Goal: Information Seeking & Learning: Understand process/instructions

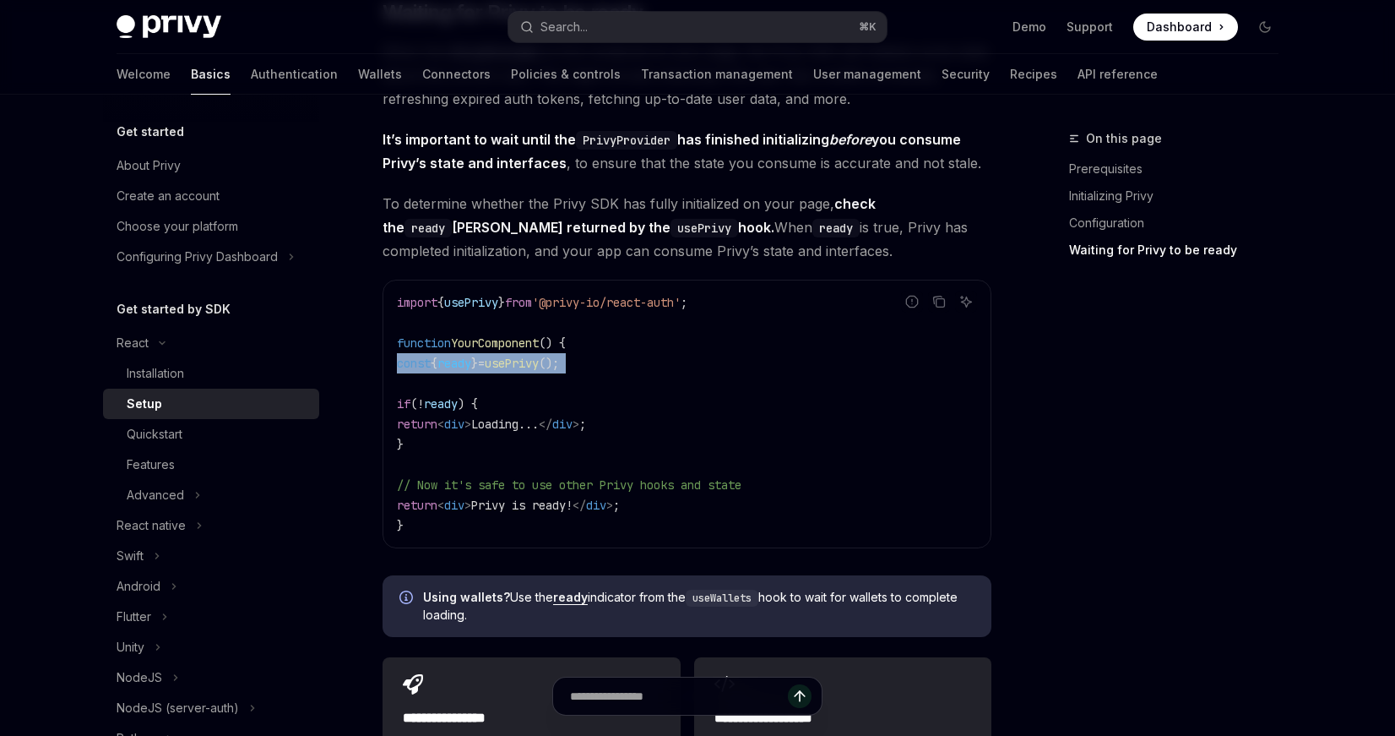
click at [654, 386] on code "import { usePrivy } from '@privy-io/react-auth' ; function YourComponent () { c…" at bounding box center [687, 413] width 580 height 243
type textarea "*"
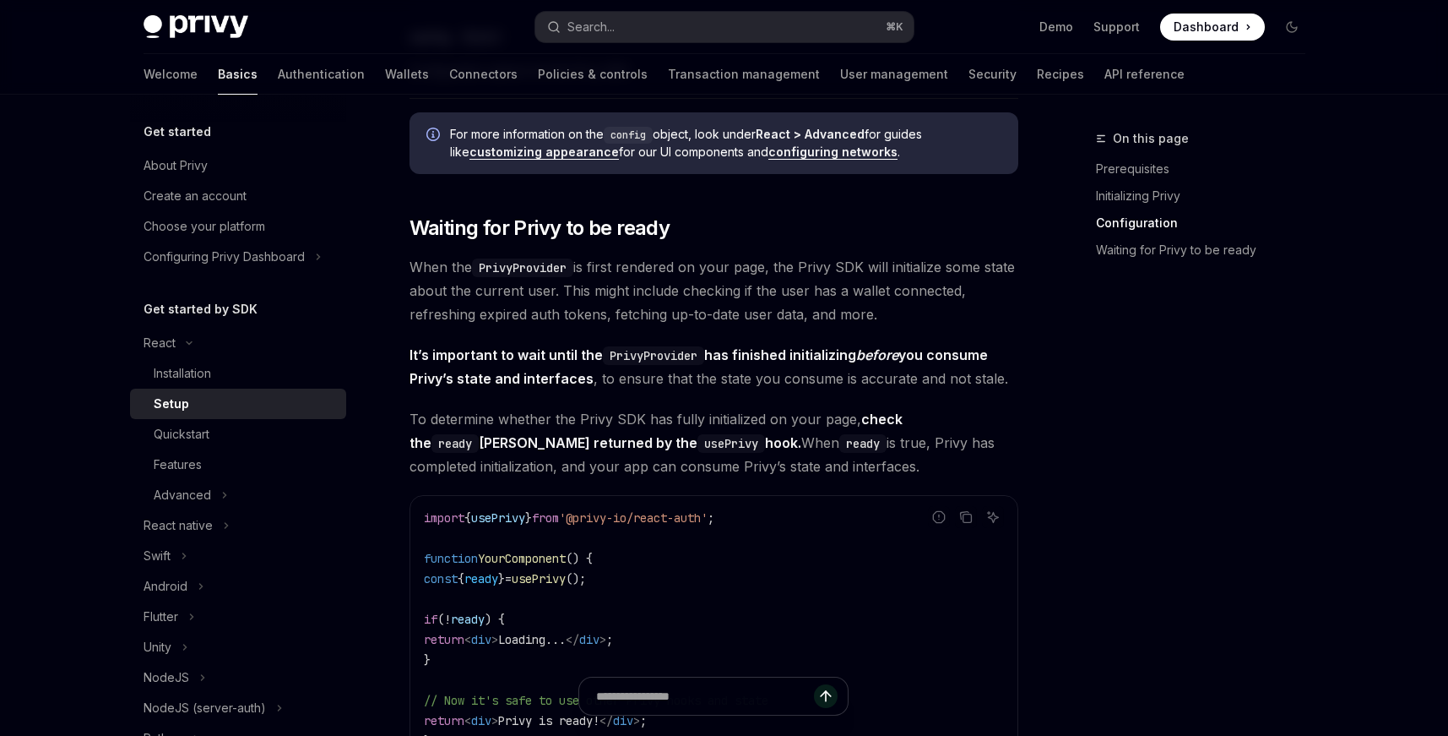
scroll to position [1446, 0]
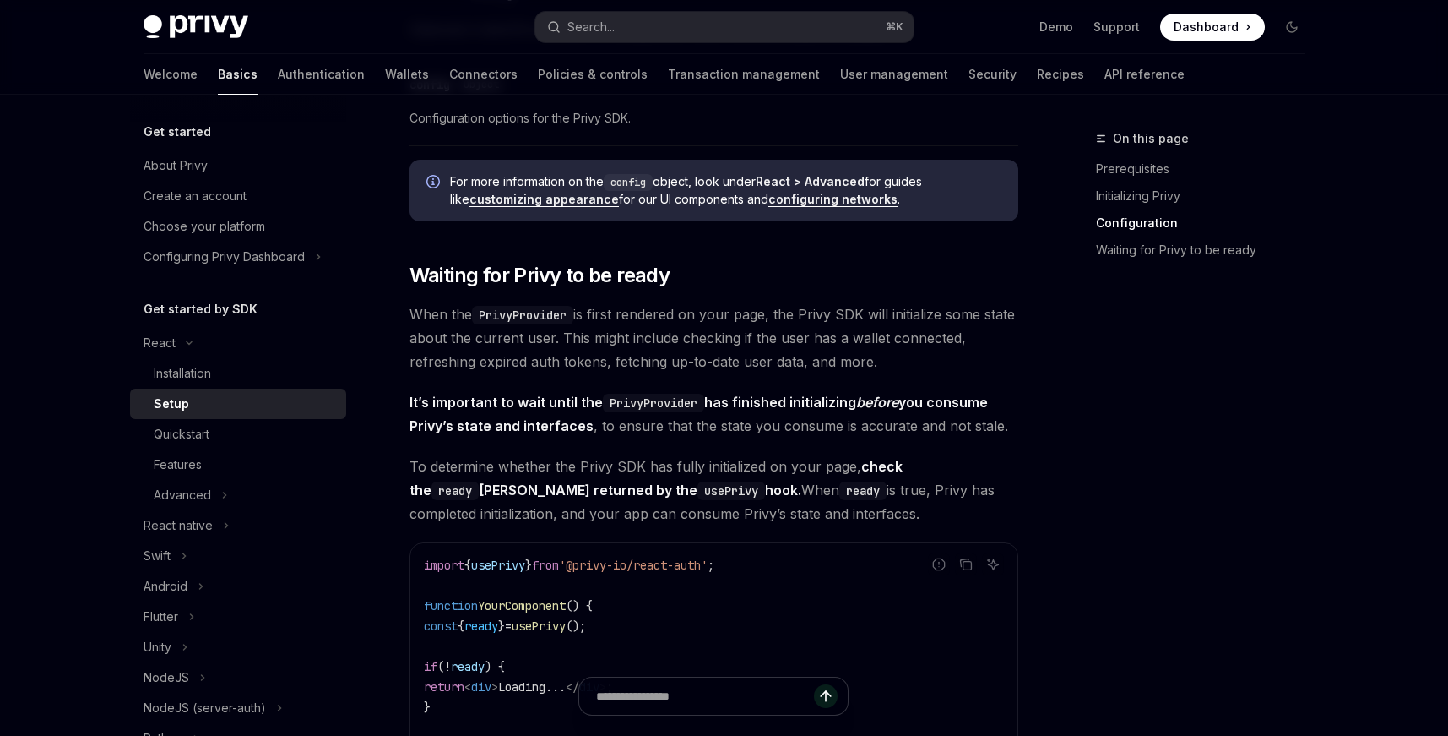
click at [1185, 28] on span "Dashboard" at bounding box center [1206, 27] width 65 height 17
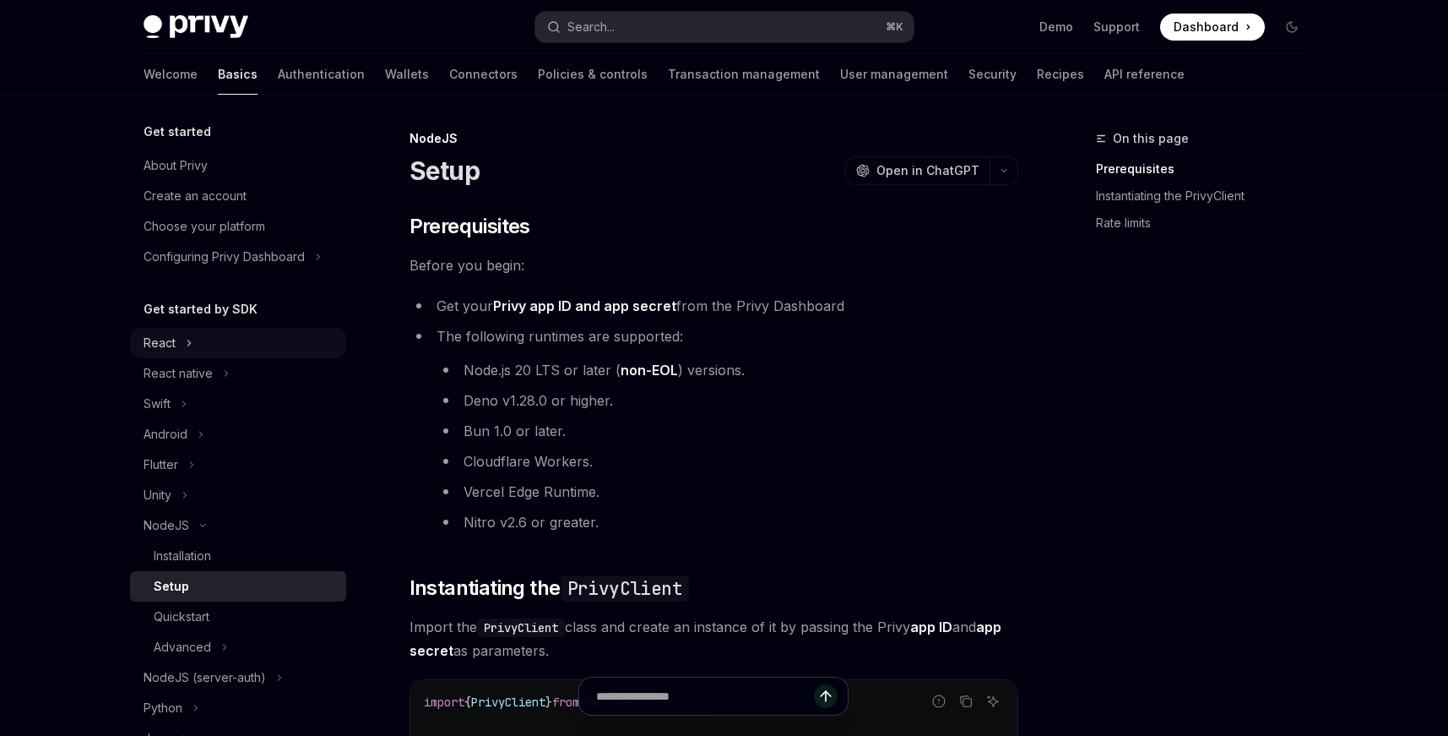
click at [220, 348] on button "React" at bounding box center [238, 343] width 216 height 30
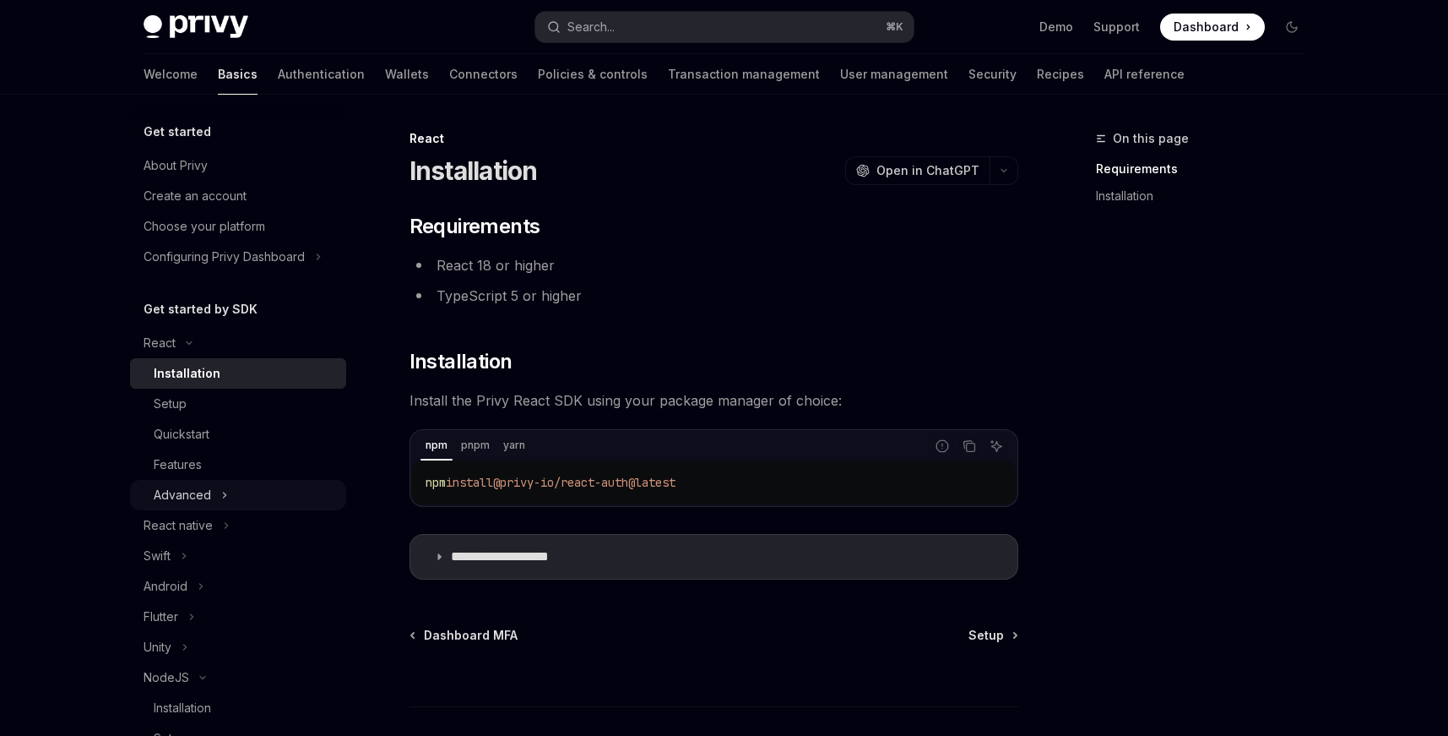
click at [172, 494] on div "Advanced" at bounding box center [182, 495] width 57 height 20
type textarea "*"
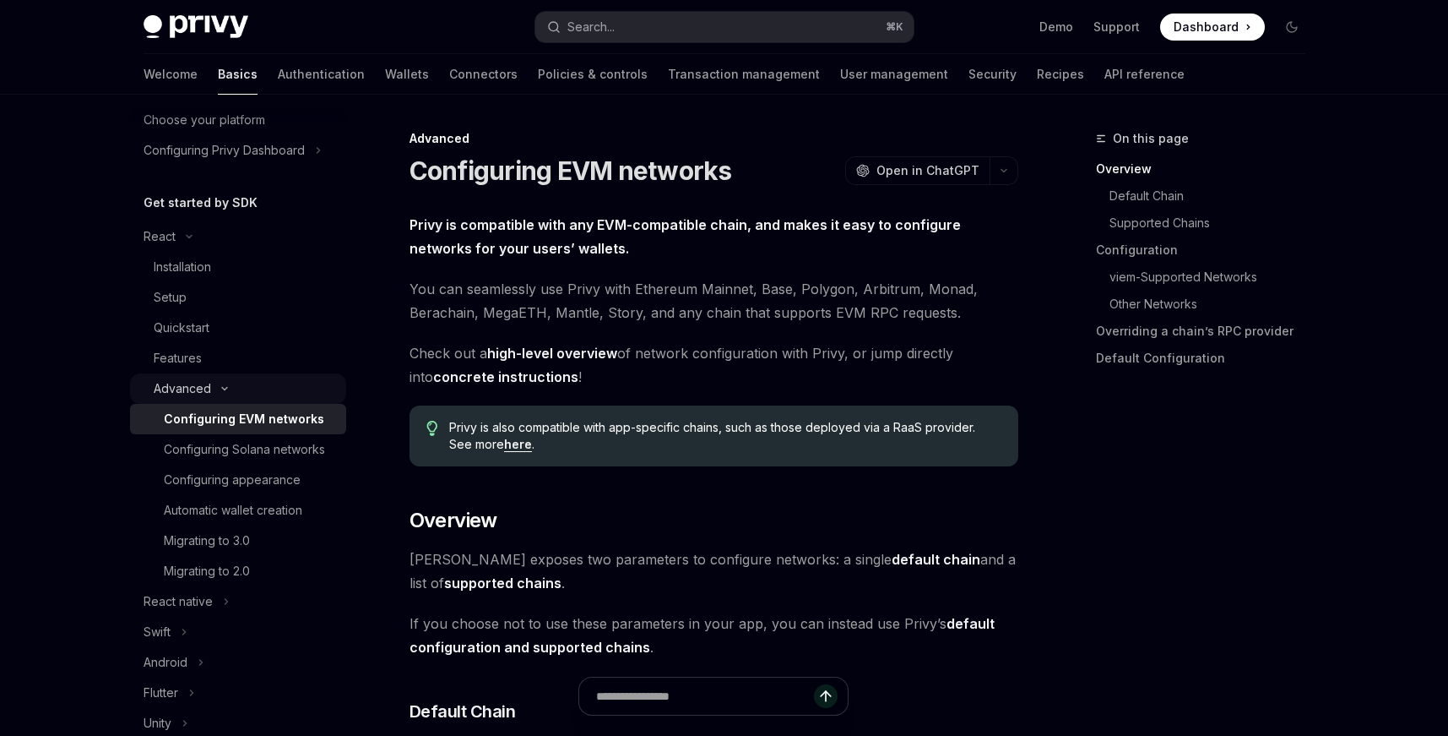
scroll to position [122, 0]
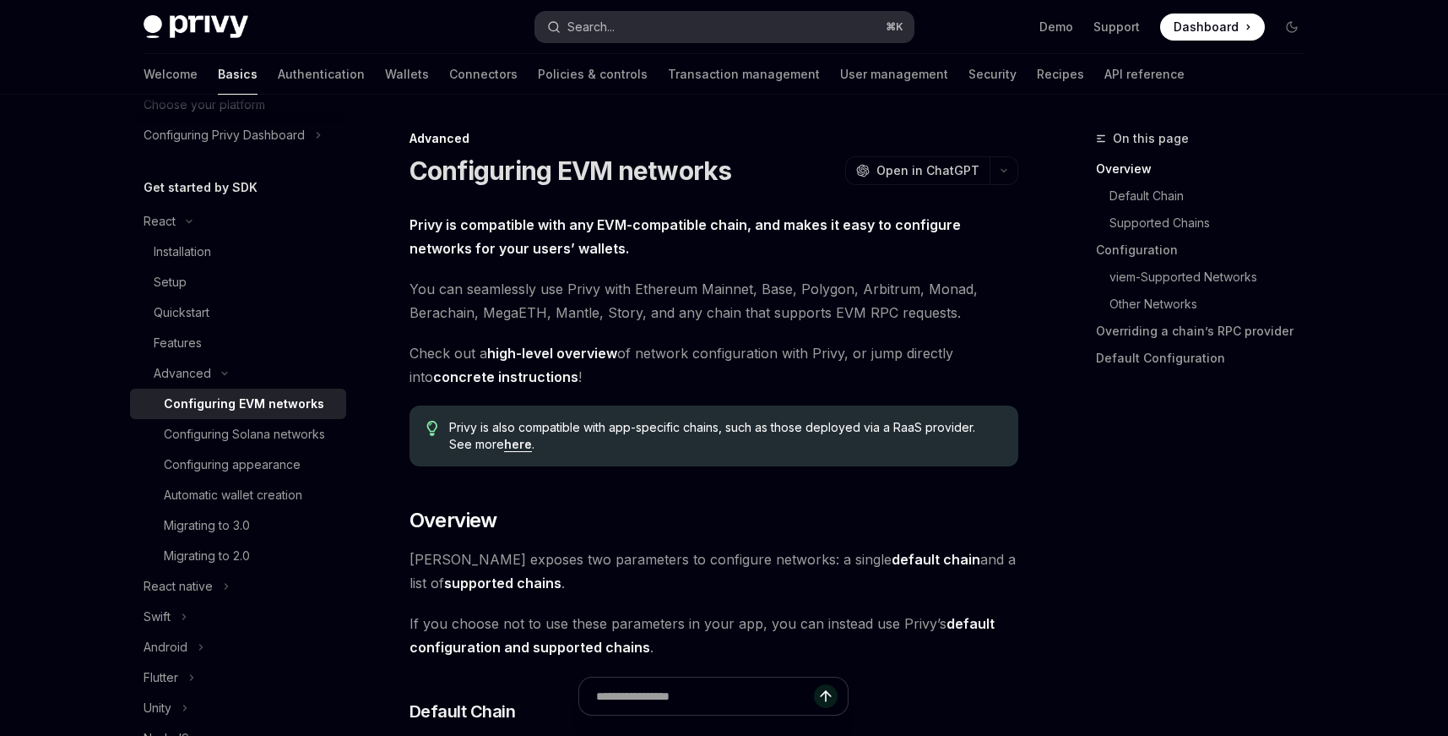
click at [656, 30] on button "Search... ⌘ K" at bounding box center [724, 27] width 378 height 30
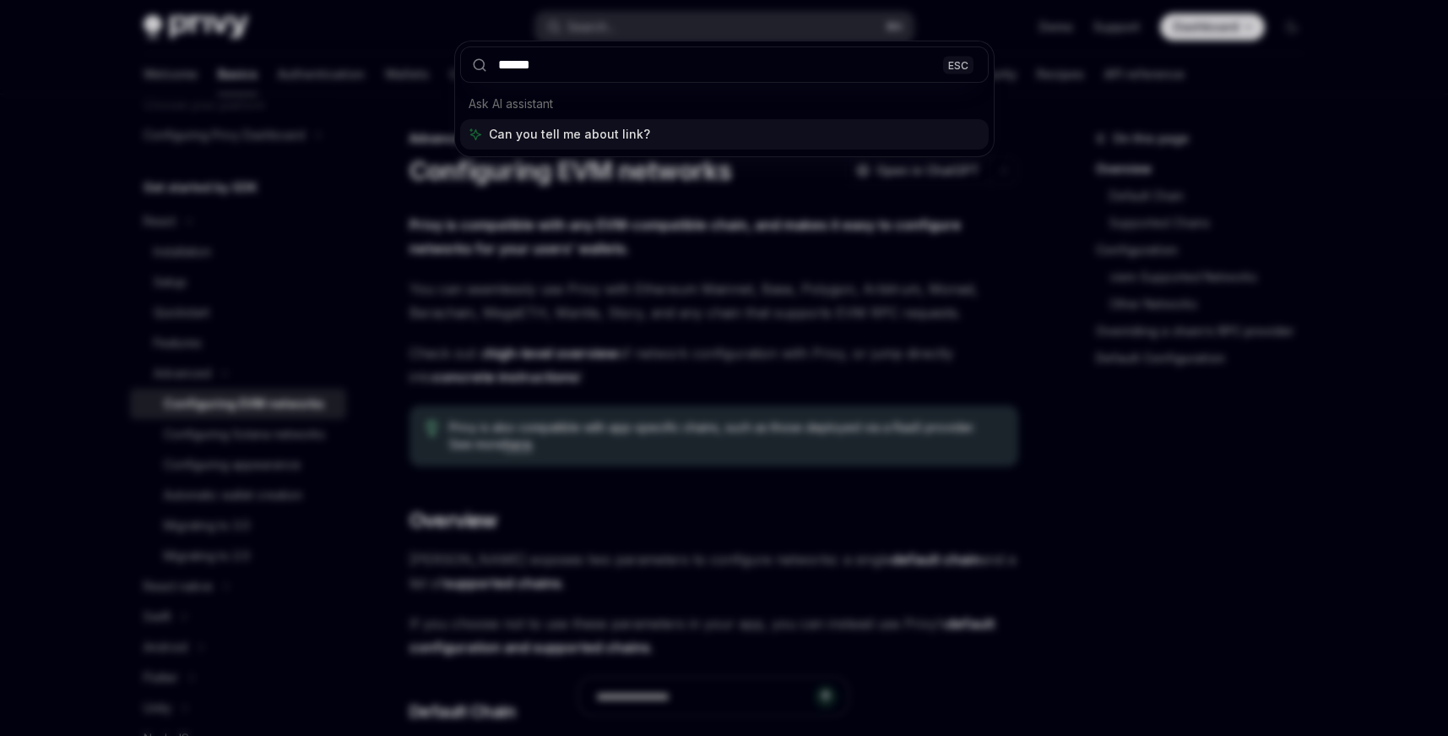
type input "*******"
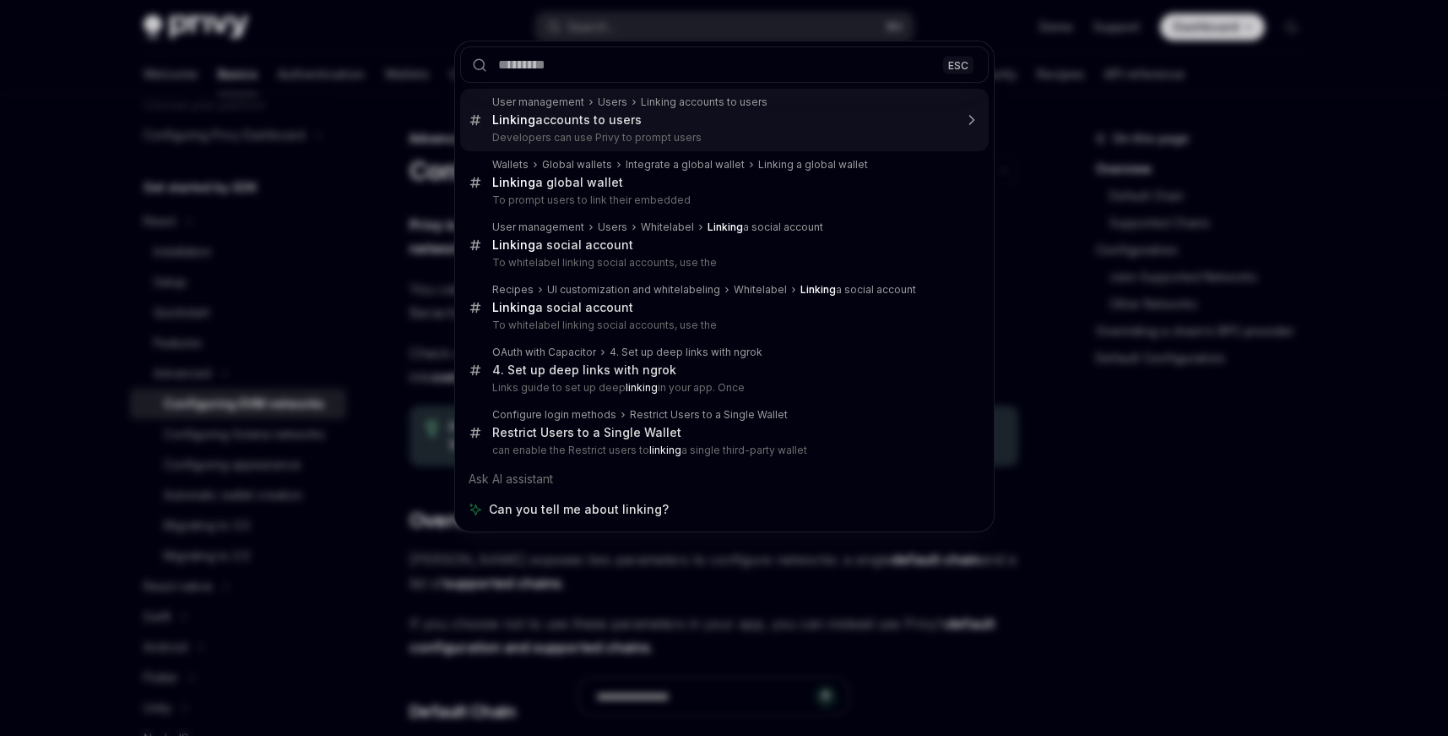
type textarea "*"
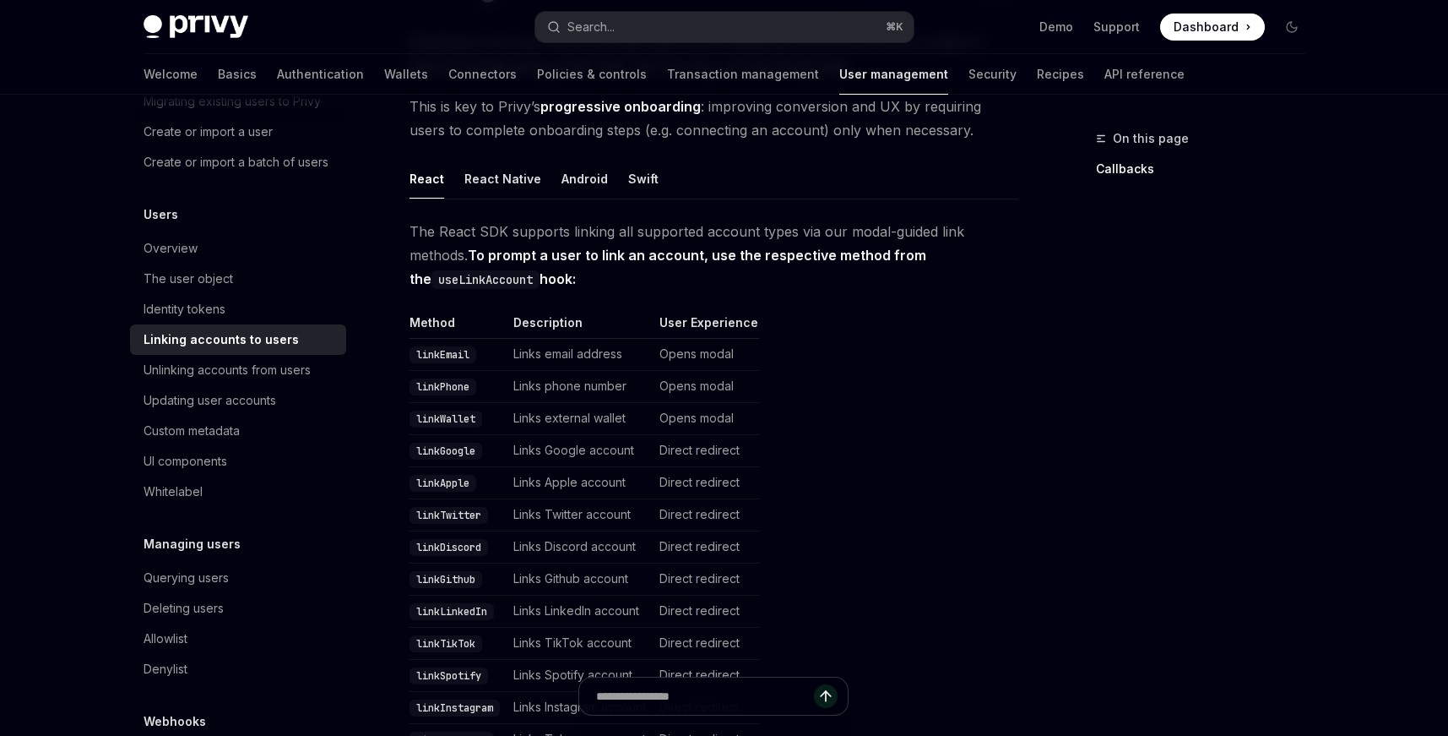
scroll to position [187, 0]
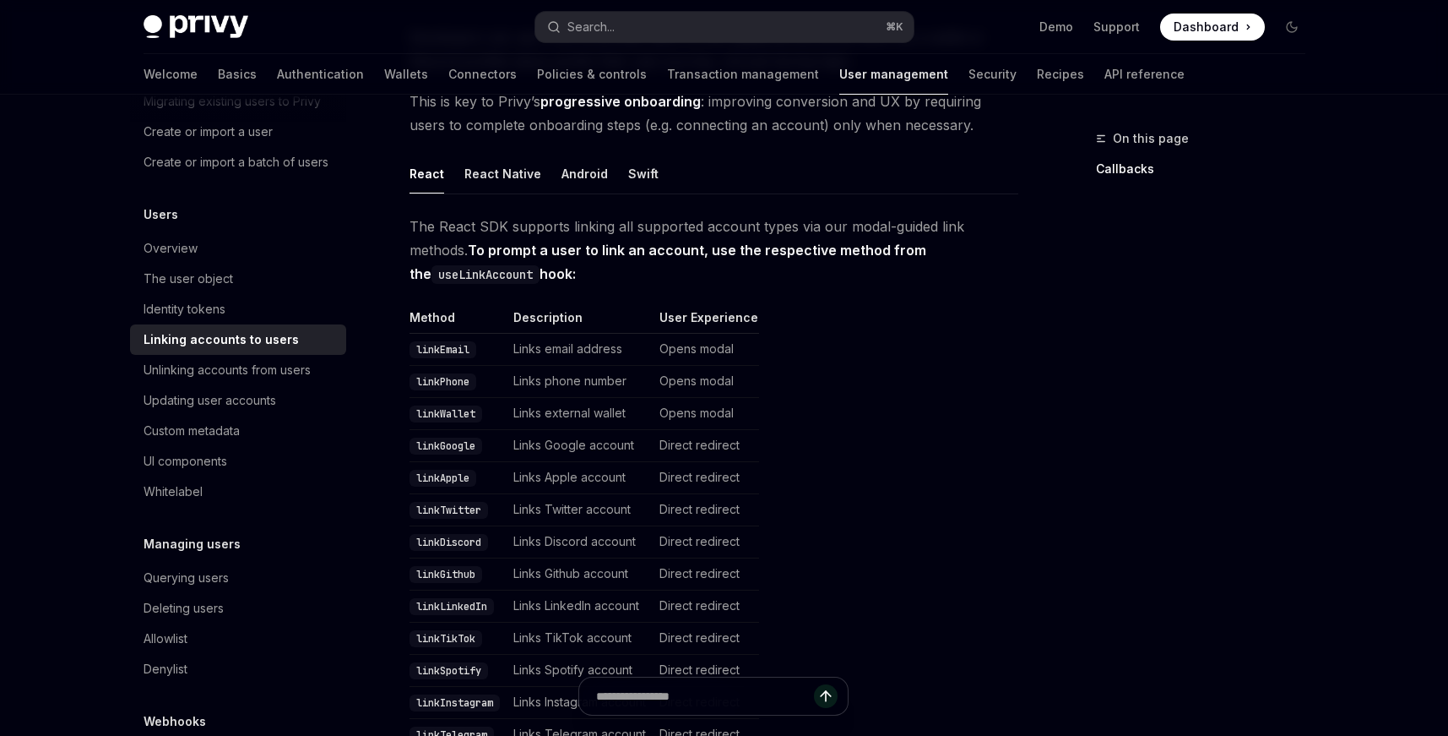
click at [479, 274] on code "useLinkAccount" at bounding box center [486, 274] width 108 height 19
copy code "useLinkAccount"
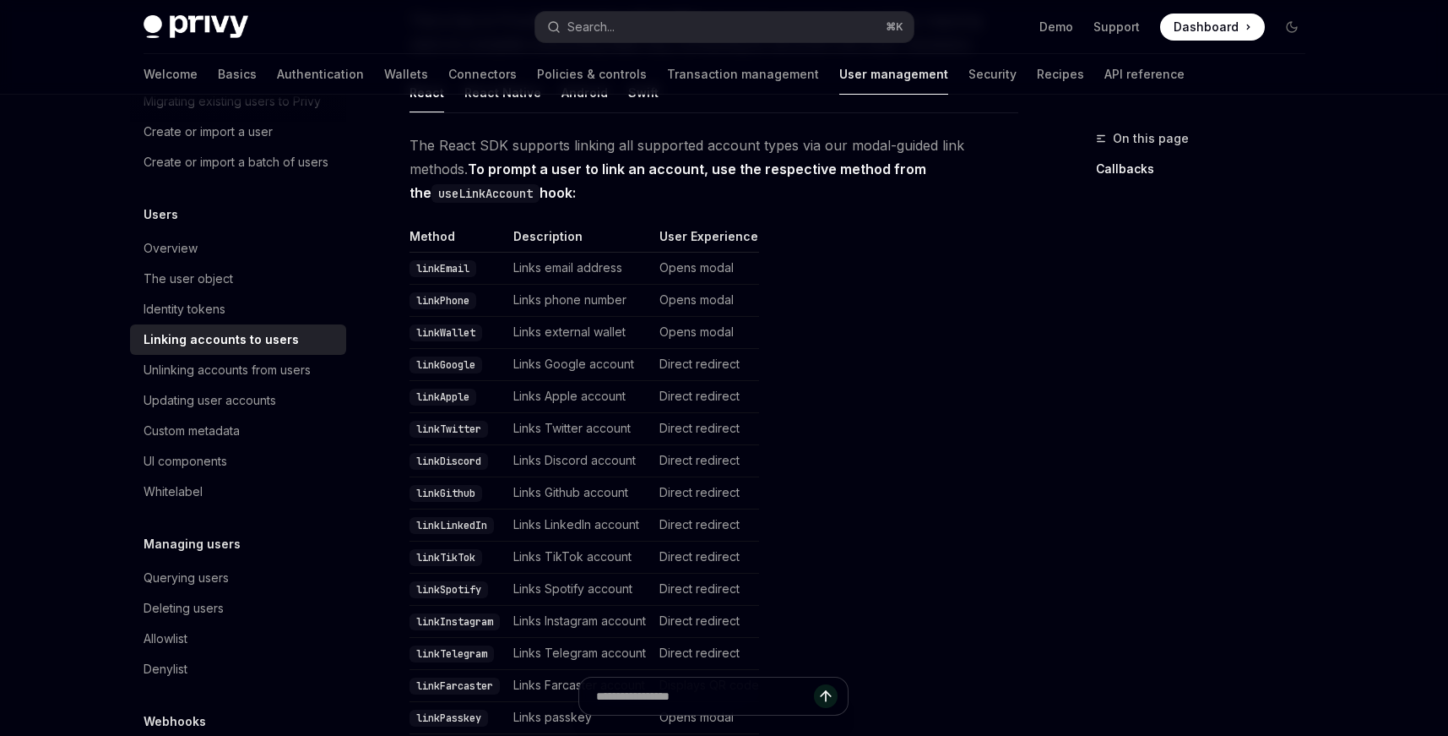
scroll to position [272, 0]
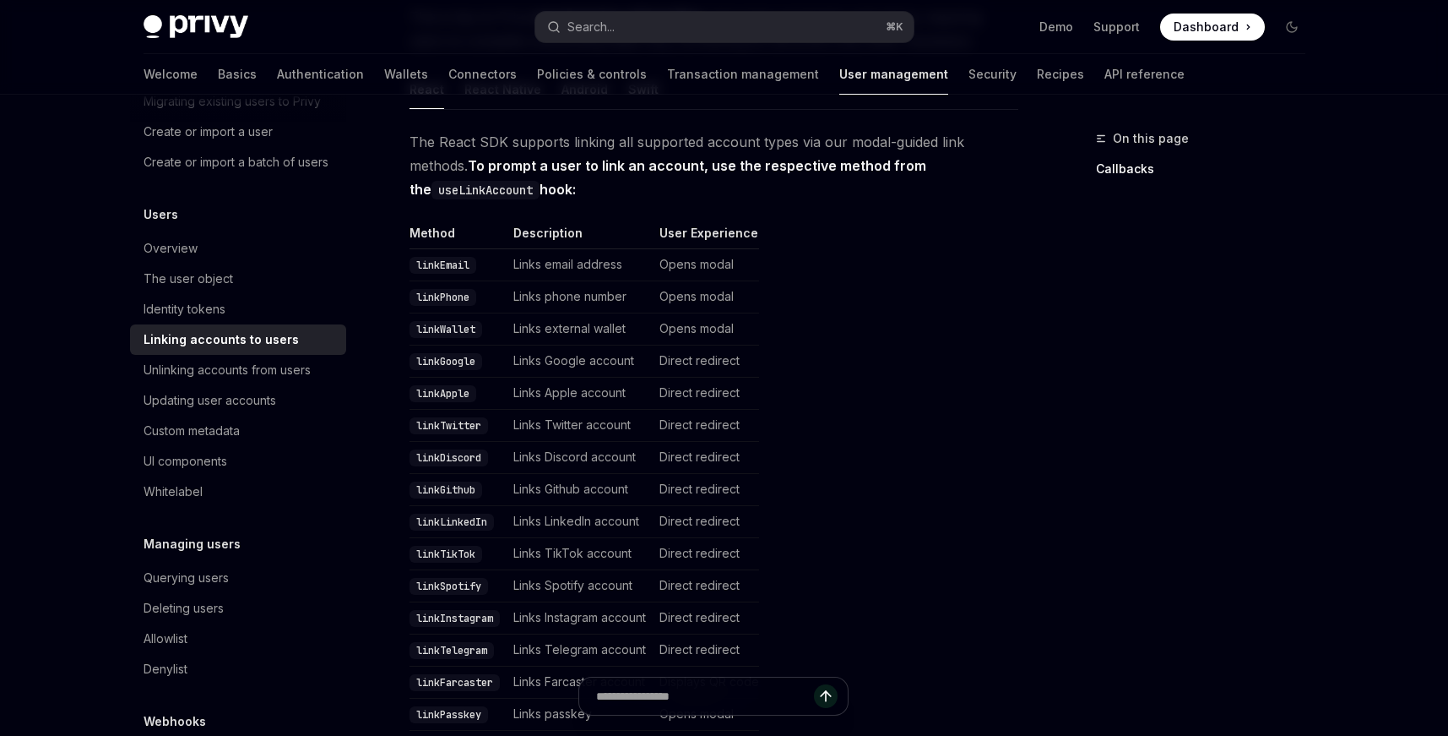
click at [429, 455] on code "linkDiscord" at bounding box center [449, 457] width 79 height 17
copy code "linkDiscord"
click at [444, 426] on code "linkTwitter" at bounding box center [449, 425] width 79 height 17
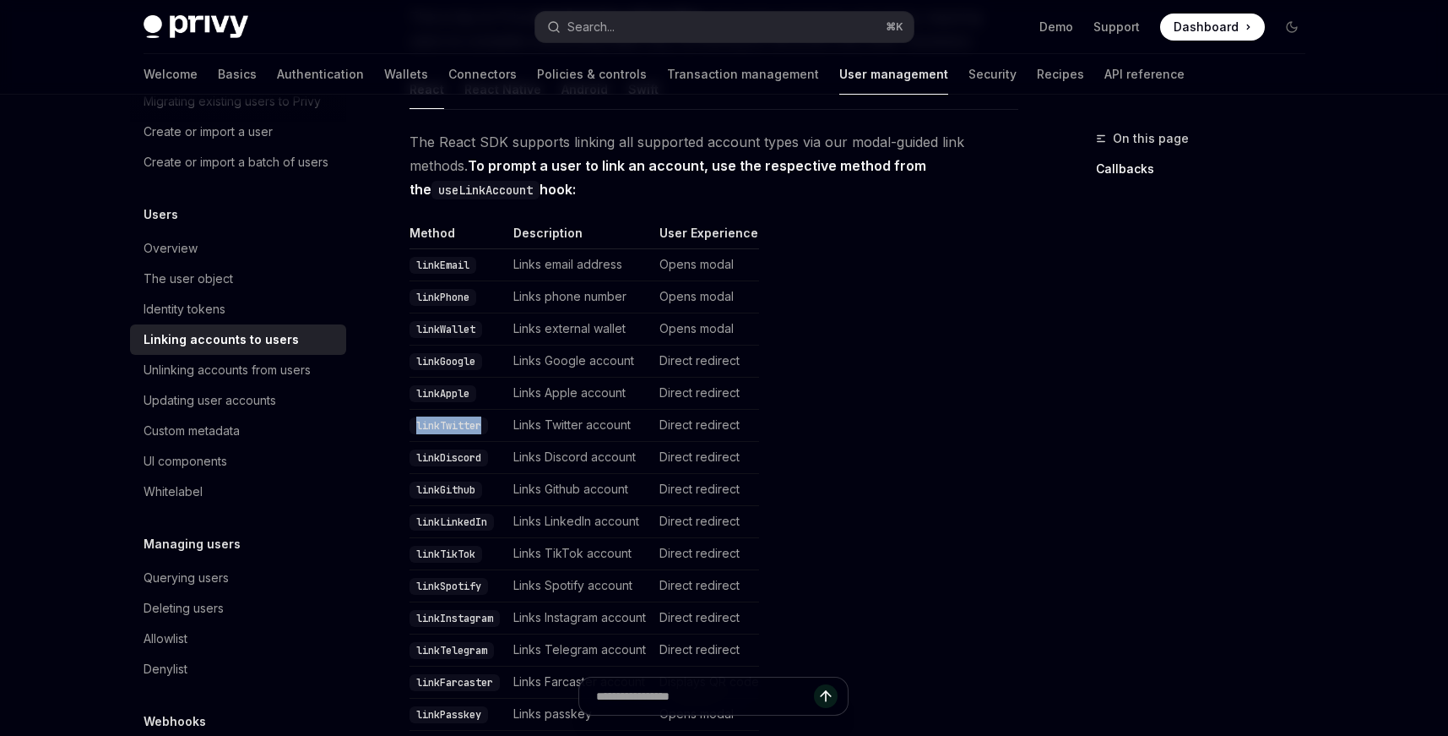
copy code "linkTwitter"
